Goal: Browse casually

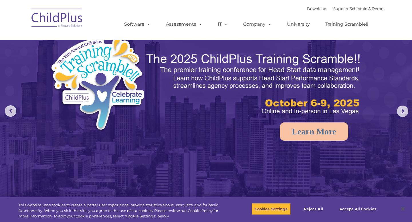
select select "MEDIUM"
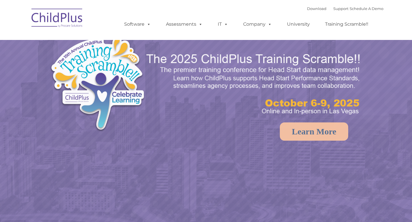
select select "MEDIUM"
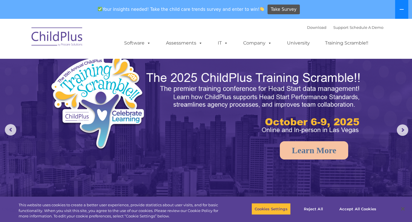
click at [401, 10] on icon at bounding box center [401, 9] width 5 height 5
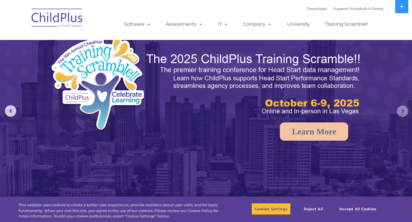
click at [403, 111] on rs-arrow at bounding box center [401, 111] width 11 height 11
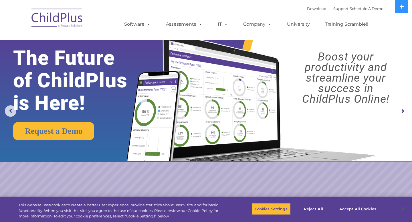
click at [403, 111] on rs-arrow at bounding box center [401, 111] width 11 height 11
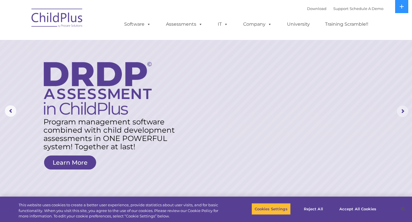
click at [401, 112] on rs-arrow at bounding box center [401, 111] width 11 height 11
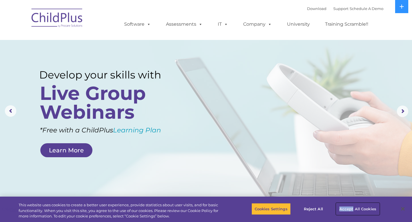
click at [360, 208] on button "Accept All Cookies" at bounding box center [357, 209] width 43 height 12
